Goal: Obtain resource: Download file/media

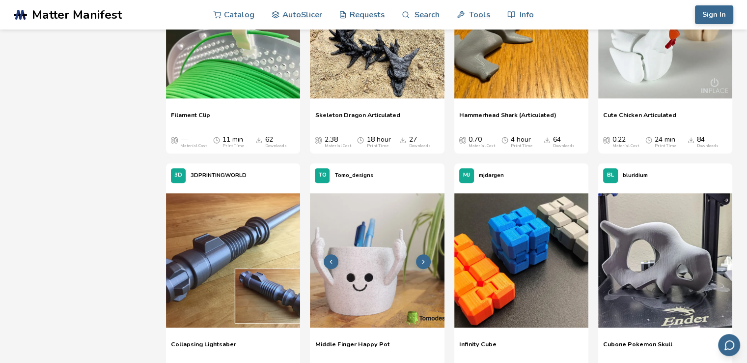
scroll to position [590, 0]
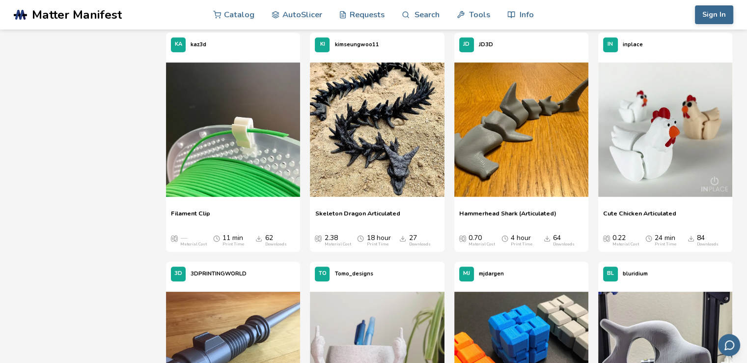
click at [258, 238] on polyline "Downloads" at bounding box center [259, 238] width 3 height 1
click at [268, 236] on div "62 Downloads" at bounding box center [276, 240] width 22 height 13
click at [257, 236] on icon "Downloads" at bounding box center [259, 238] width 7 height 7
click at [260, 175] on img at bounding box center [233, 129] width 134 height 134
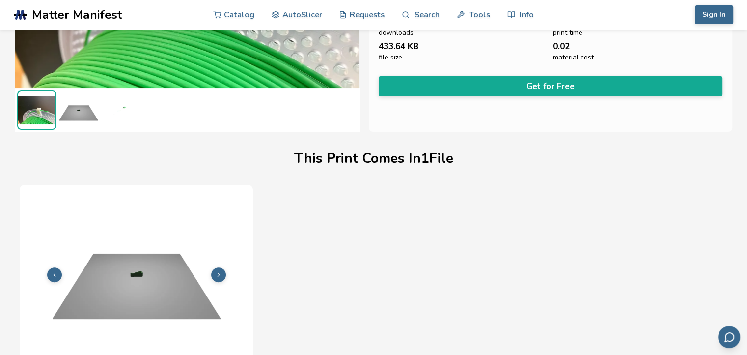
scroll to position [224, 0]
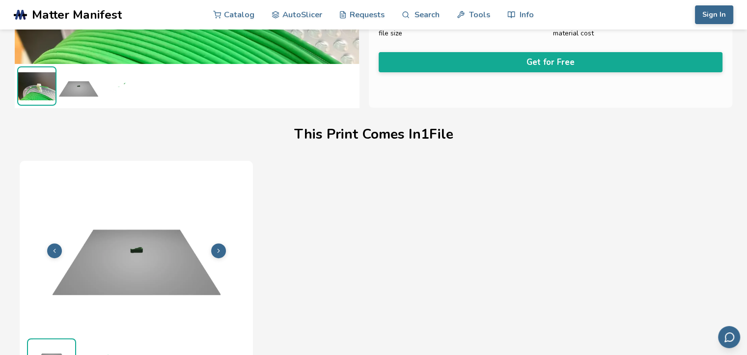
click at [218, 249] on polyline at bounding box center [219, 250] width 2 height 3
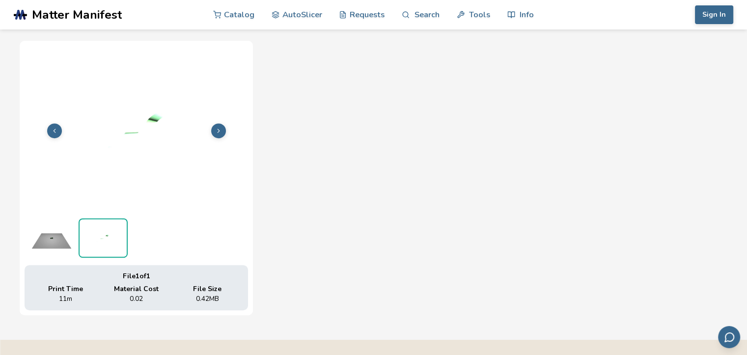
scroll to position [246, 0]
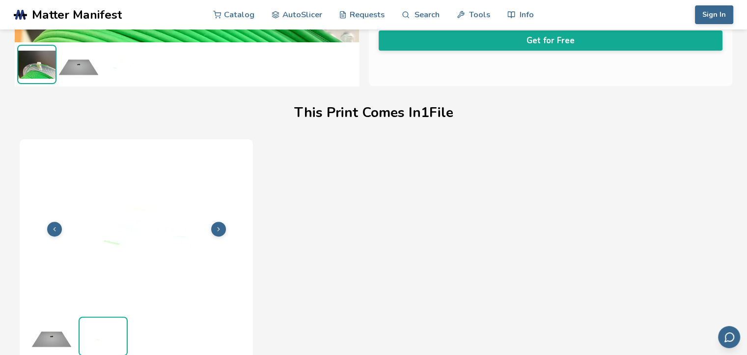
click at [52, 226] on icon at bounding box center [54, 229] width 7 height 7
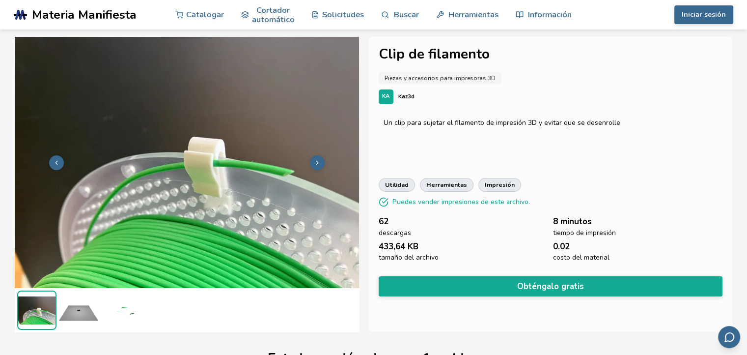
scroll to position [98, 0]
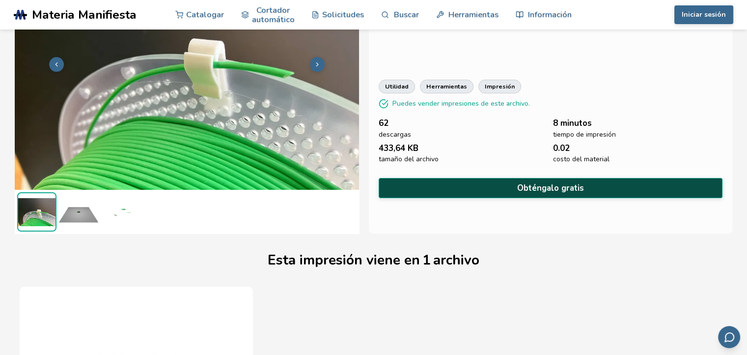
click at [548, 186] on font "Obténgalo gratis" at bounding box center [550, 187] width 67 height 11
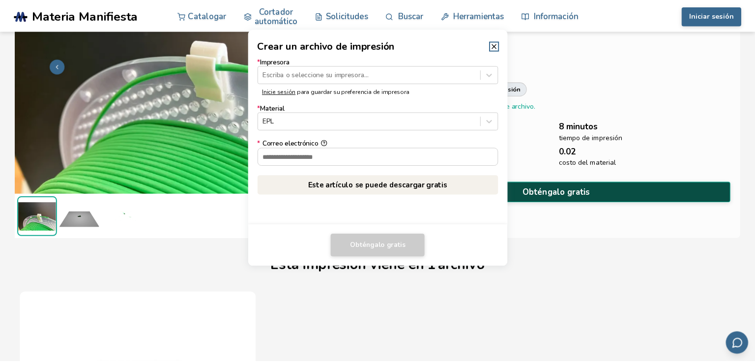
scroll to position [97, 0]
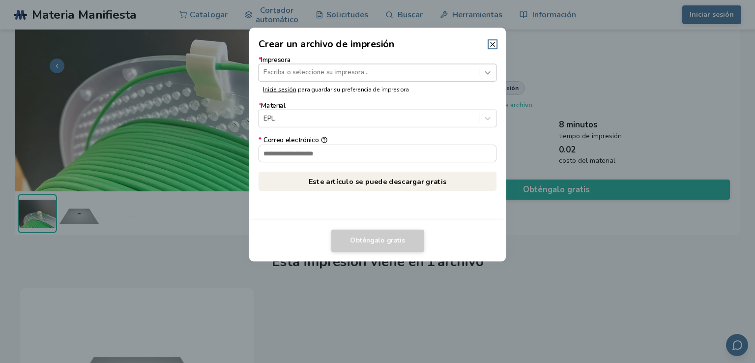
click at [488, 72] on icon at bounding box center [487, 72] width 5 height 3
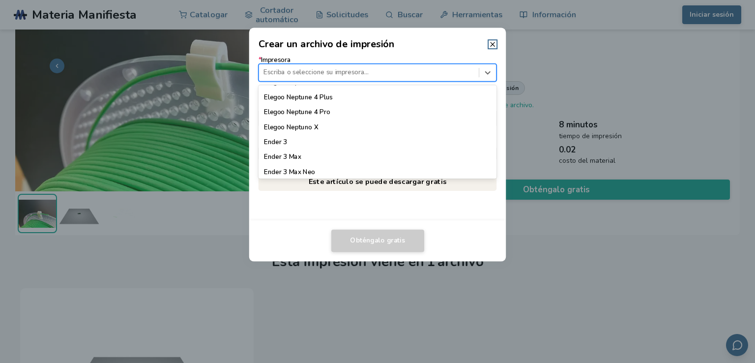
scroll to position [491, 0]
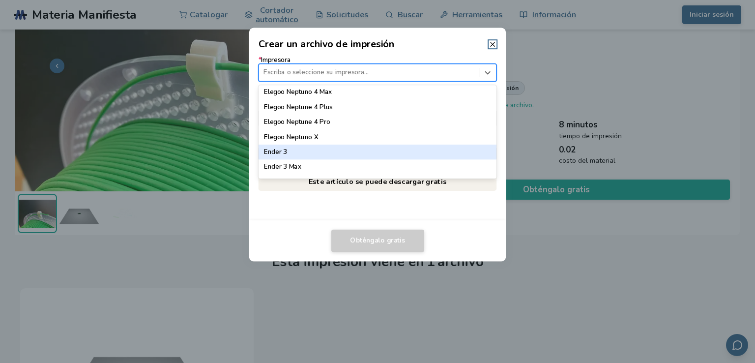
click at [279, 152] on font "Ender 3" at bounding box center [275, 151] width 23 height 9
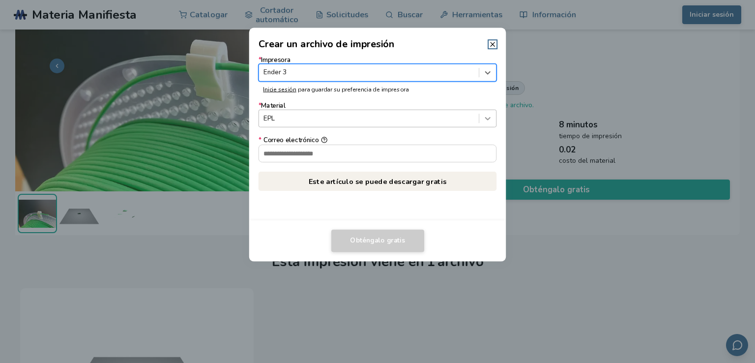
click at [486, 119] on icon at bounding box center [487, 118] width 5 height 3
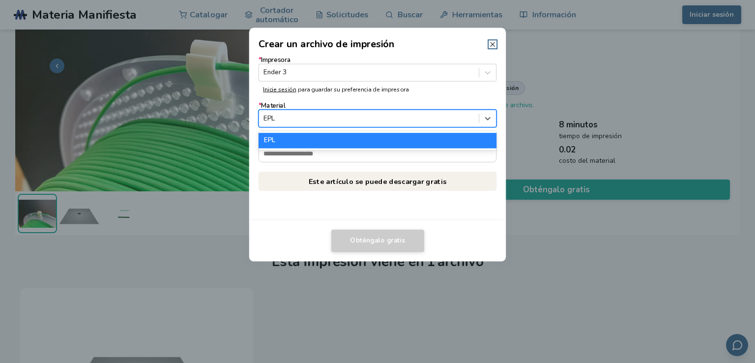
click at [490, 44] on icon at bounding box center [492, 44] width 8 height 8
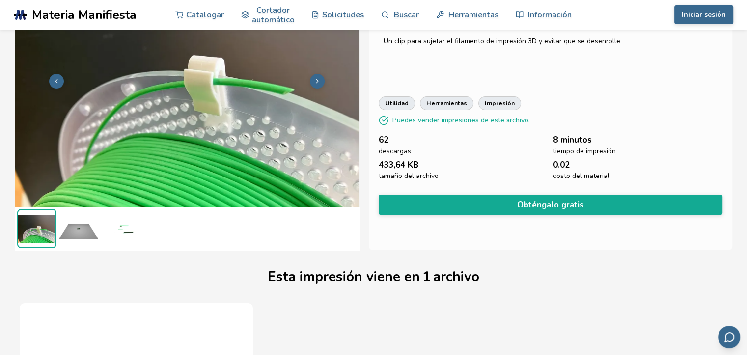
scroll to position [98, 0]
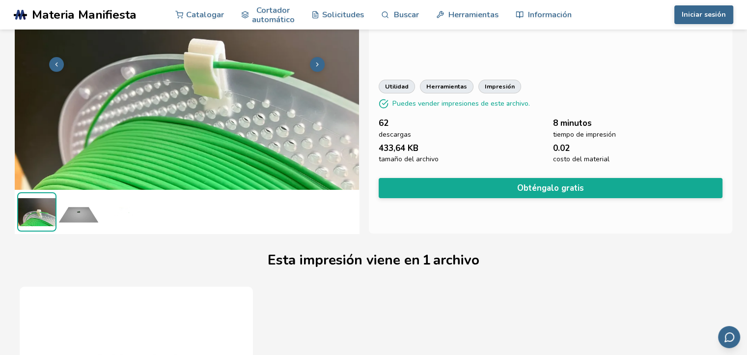
click at [76, 217] on img at bounding box center [78, 211] width 39 height 39
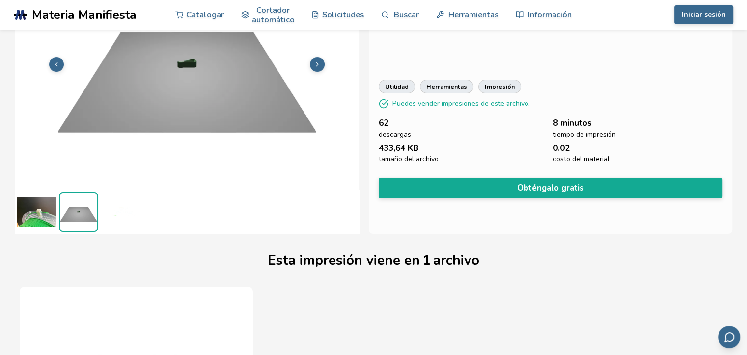
click at [126, 210] on img at bounding box center [120, 211] width 39 height 39
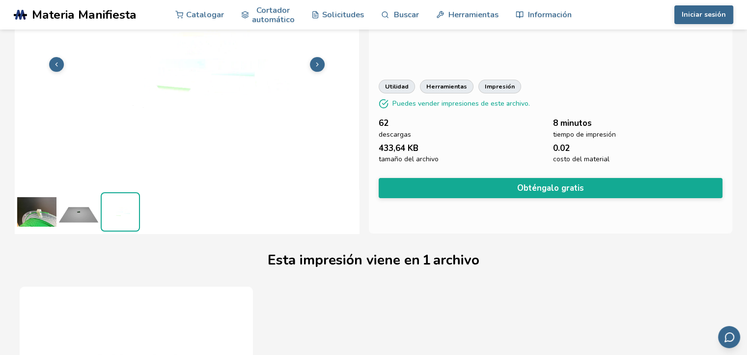
click at [321, 61] on button at bounding box center [317, 64] width 15 height 15
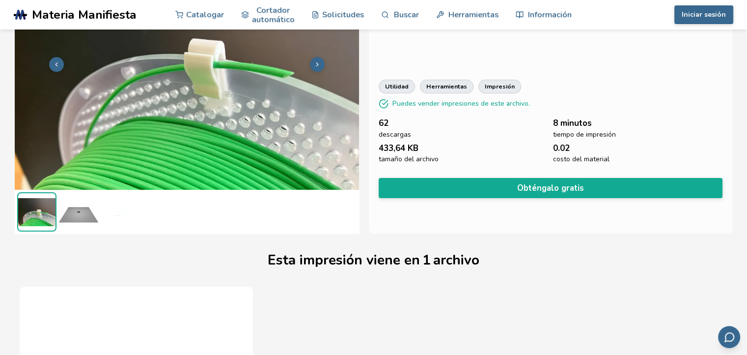
click at [315, 63] on icon at bounding box center [317, 64] width 7 height 7
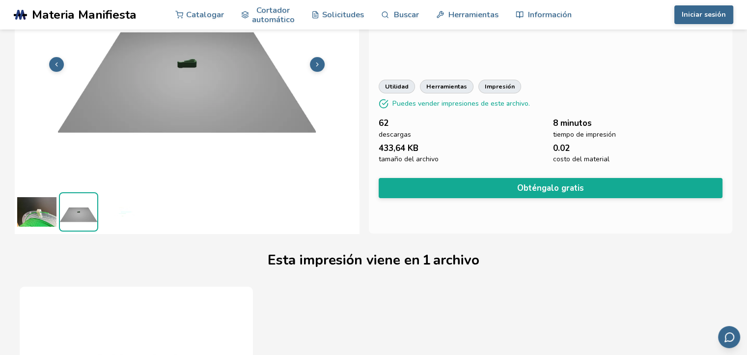
click at [315, 63] on icon at bounding box center [317, 64] width 7 height 7
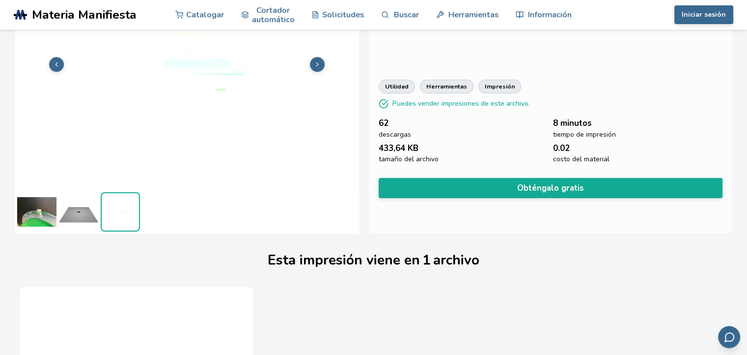
click at [208, 103] on img at bounding box center [187, 63] width 344 height 258
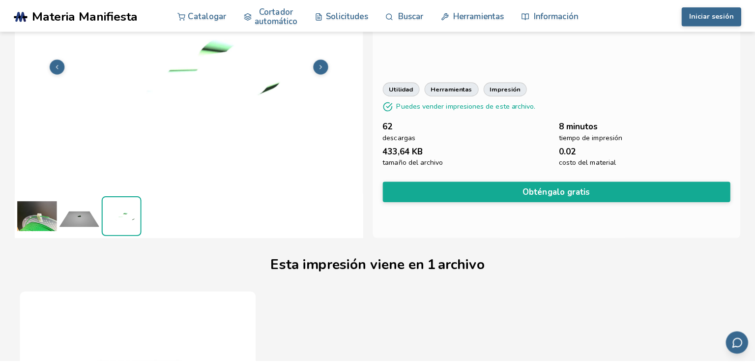
scroll to position [97, 0]
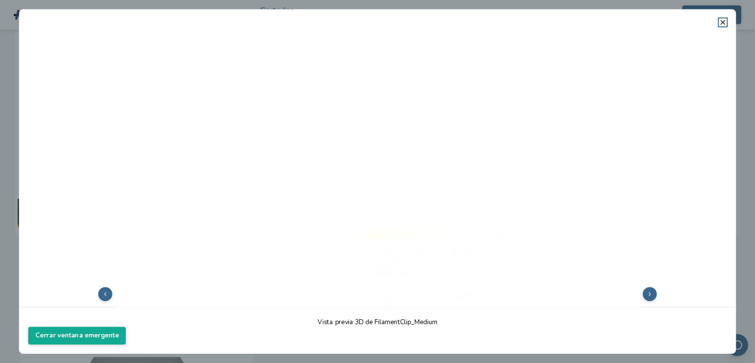
drag, startPoint x: 393, startPoint y: 313, endPoint x: 382, endPoint y: 331, distance: 21.4
click at [391, 320] on footer "Vista previa 3D de FilamentClip_Medium Cerrar ventana emergente" at bounding box center [377, 330] width 717 height 46
click at [385, 325] on font "Vista previa 3D de FilamentClip_Medium" at bounding box center [376, 321] width 119 height 9
click at [385, 323] on font "Vista previa 3D de FilamentClip_Medium" at bounding box center [376, 321] width 119 height 9
click at [401, 276] on img at bounding box center [377, 293] width 698 height 524
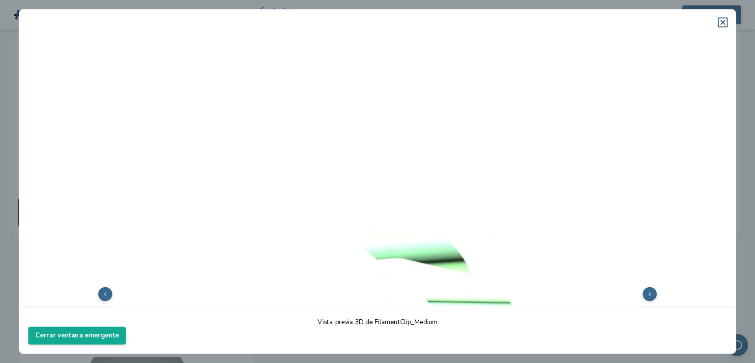
click at [417, 238] on img at bounding box center [377, 293] width 698 height 524
click at [647, 289] on button at bounding box center [650, 294] width 14 height 14
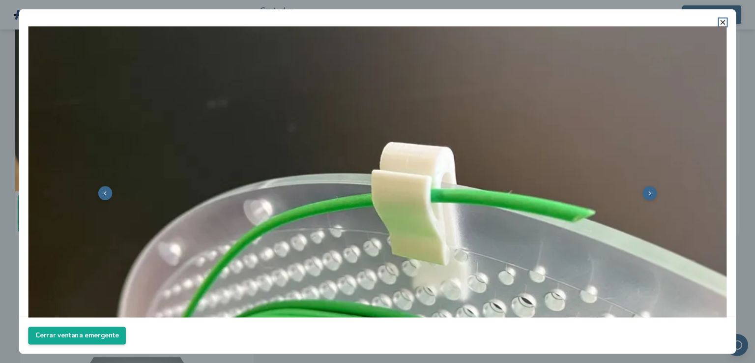
scroll to position [197, 0]
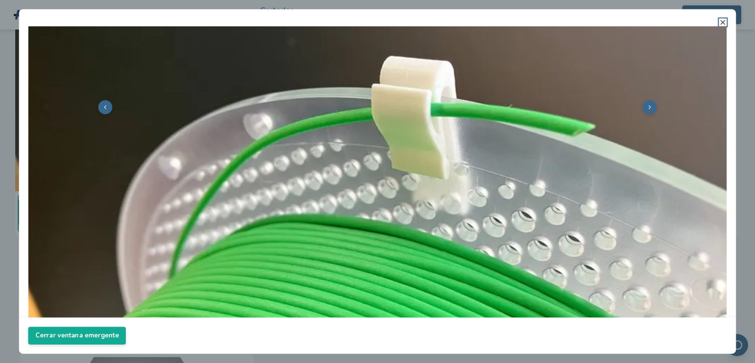
click at [721, 20] on icon at bounding box center [723, 22] width 8 height 8
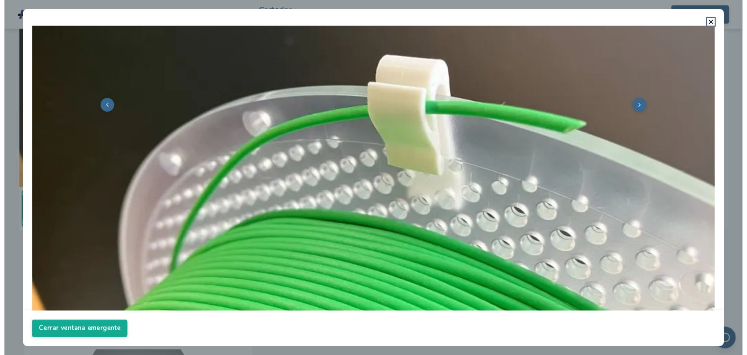
scroll to position [98, 0]
